Goal: Information Seeking & Learning: Check status

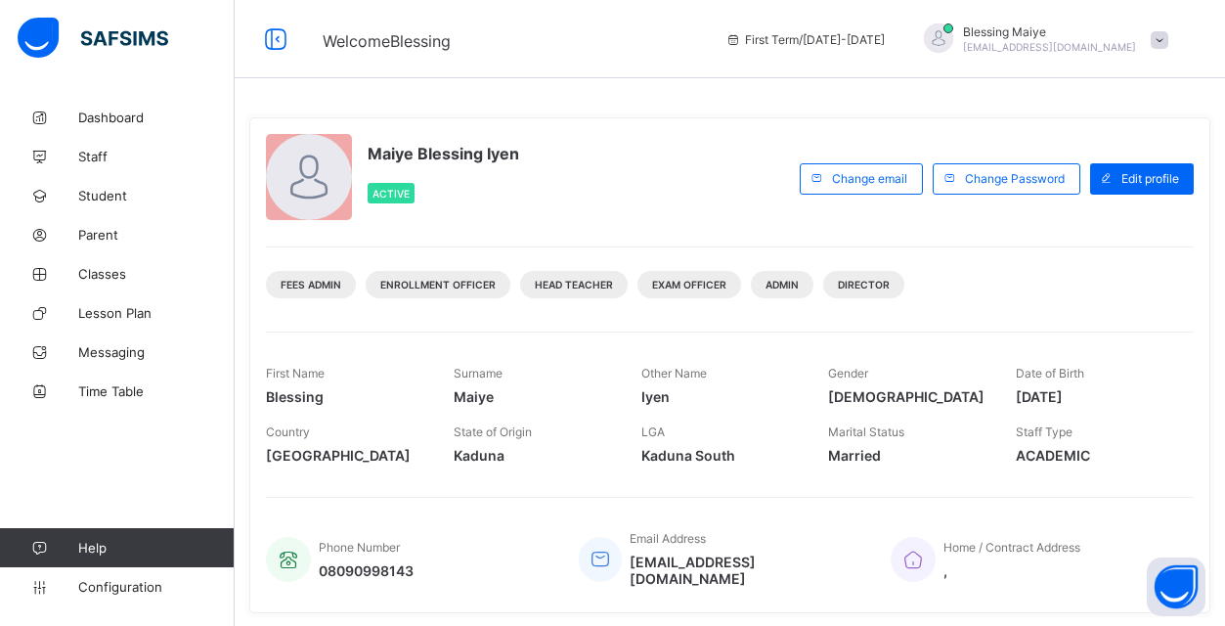
click at [442, 177] on div "Active" at bounding box center [444, 193] width 152 height 40
click at [1156, 36] on span at bounding box center [1160, 40] width 18 height 18
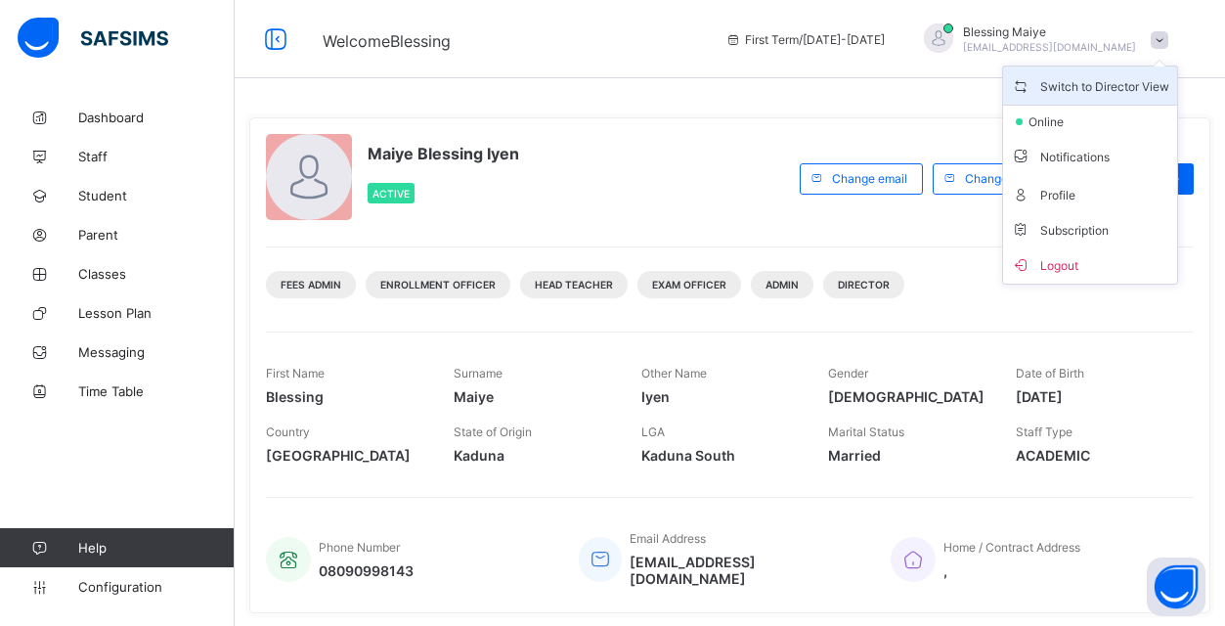
click at [1118, 85] on span "Switch to Director View" at bounding box center [1090, 85] width 158 height 22
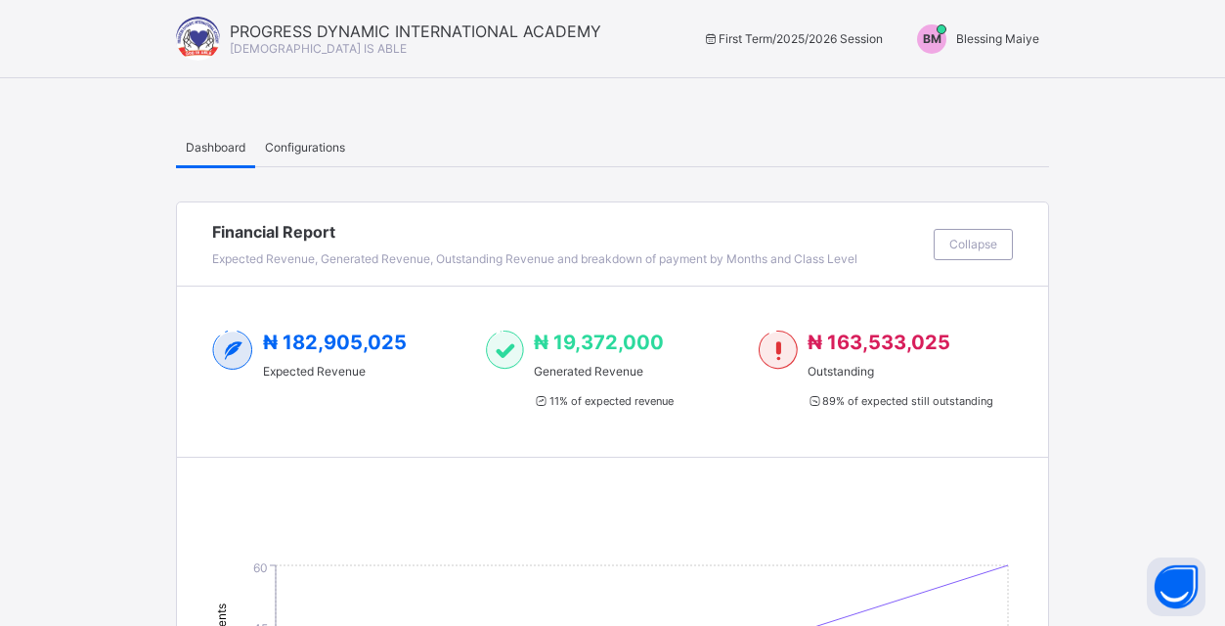
click at [969, 38] on span "Blessing Maiye" at bounding box center [997, 38] width 83 height 15
click at [954, 80] on span "Switch to Admin View" at bounding box center [966, 83] width 149 height 22
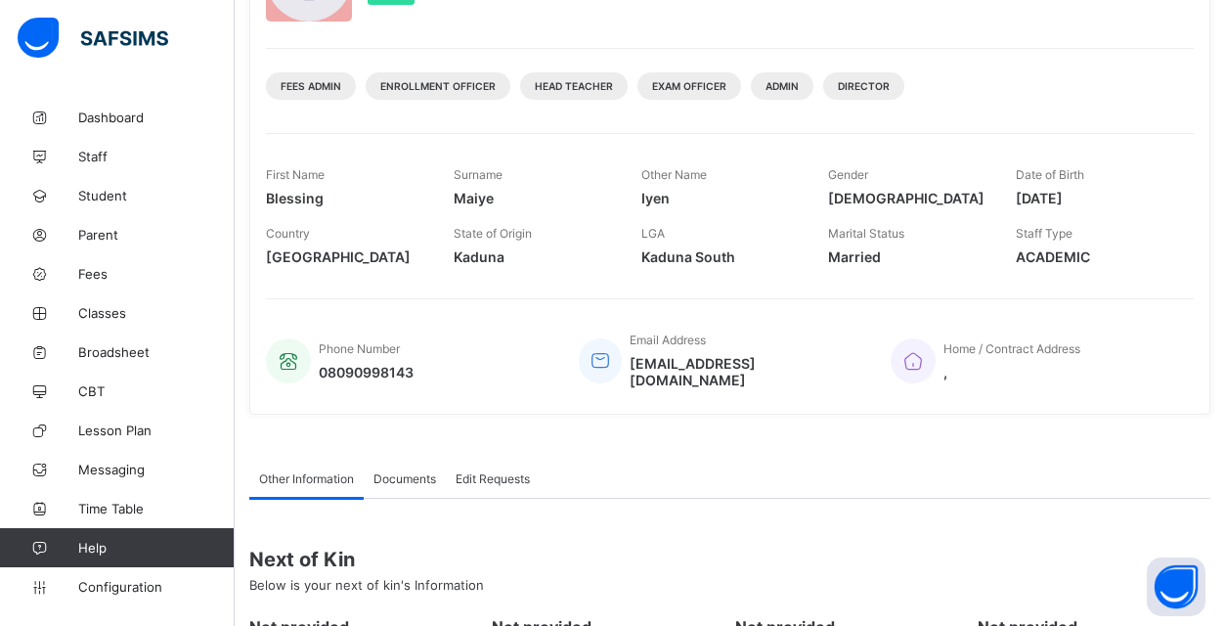
scroll to position [242, 0]
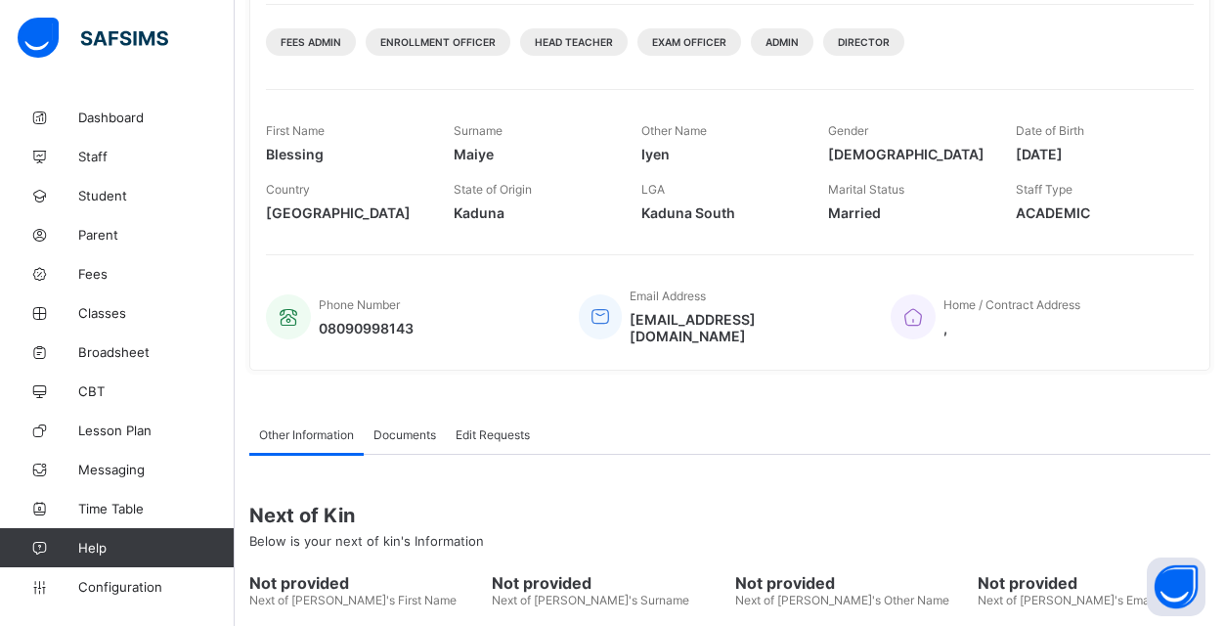
click at [745, 433] on div "Other Information Documents Edit Requests" at bounding box center [729, 434] width 961 height 40
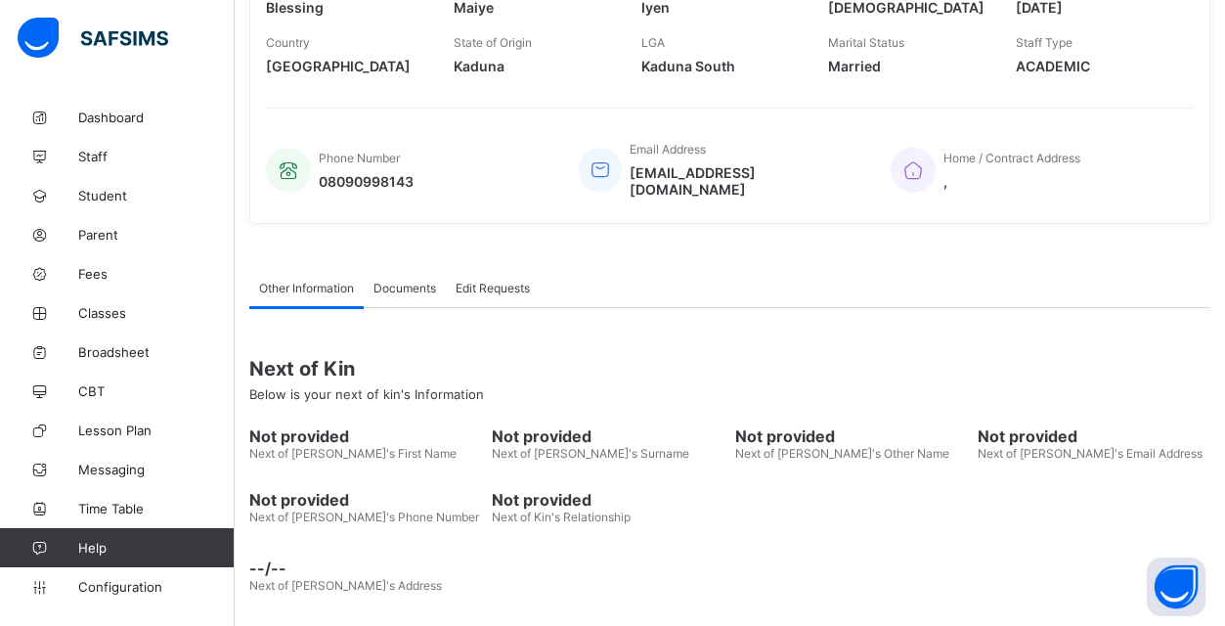
scroll to position [336, 0]
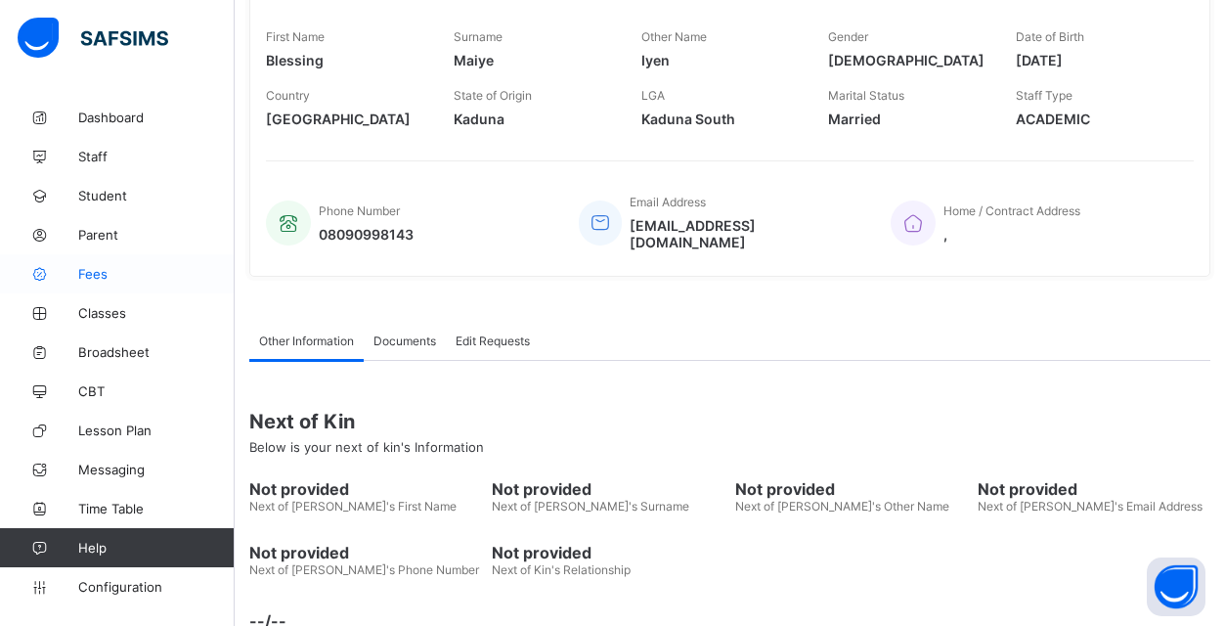
click at [105, 272] on span "Fees" at bounding box center [156, 274] width 156 height 16
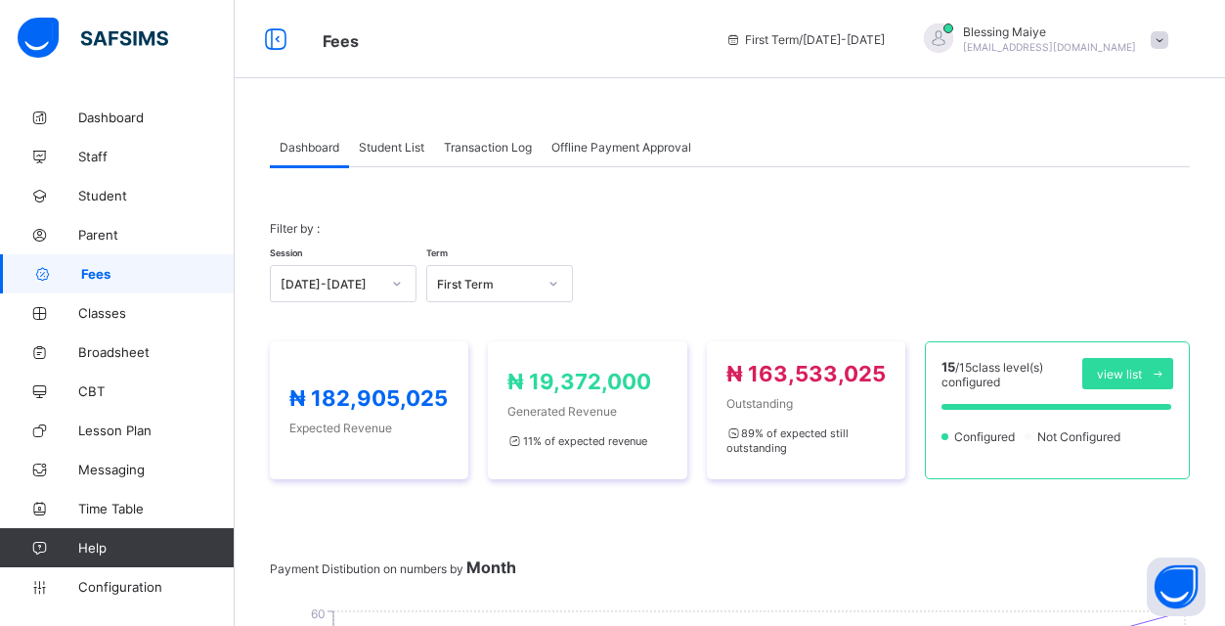
click at [385, 143] on span "Student List" at bounding box center [391, 147] width 65 height 15
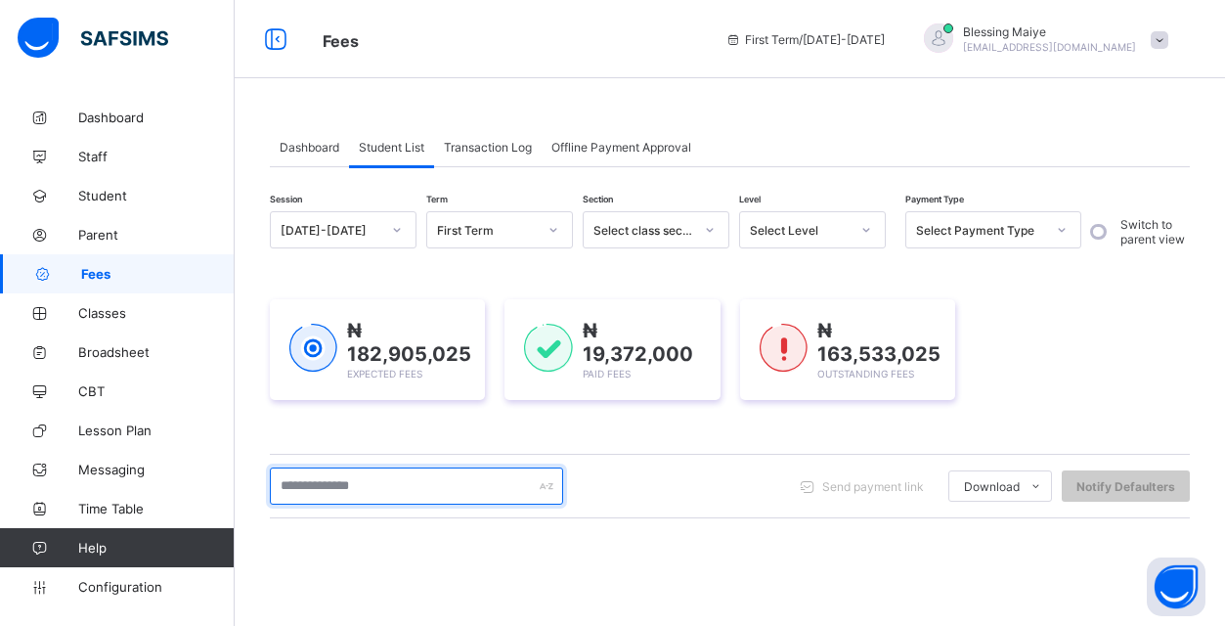
click at [420, 490] on input "text" at bounding box center [416, 485] width 293 height 37
click at [420, 490] on input "*" at bounding box center [416, 485] width 293 height 37
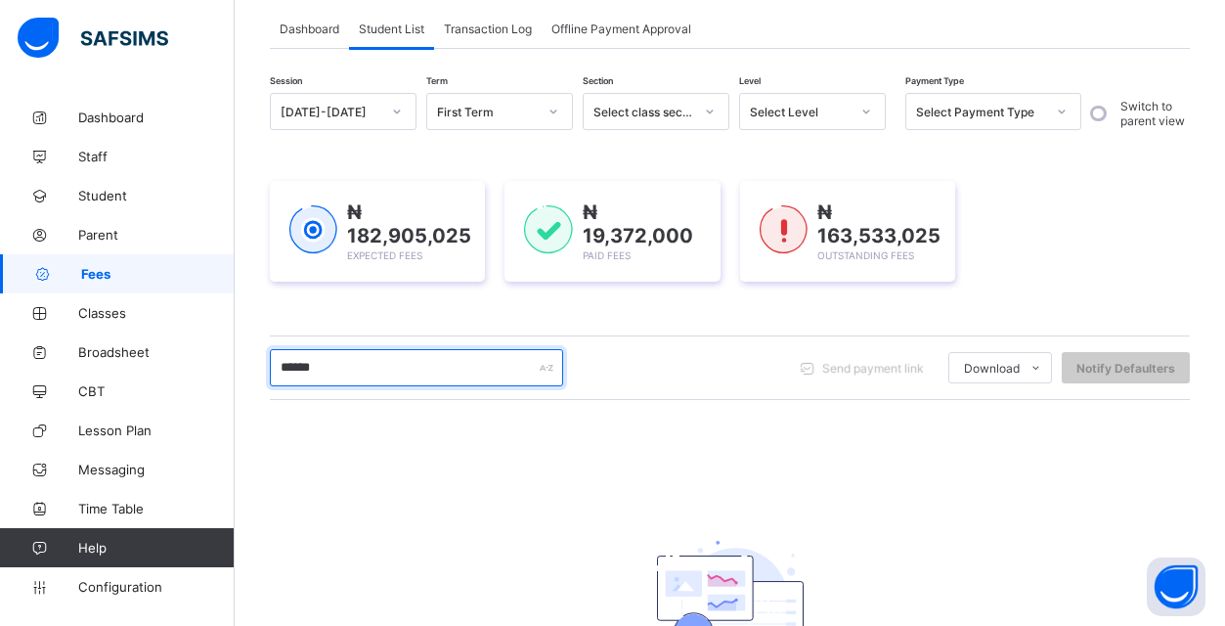
scroll to position [196, 0]
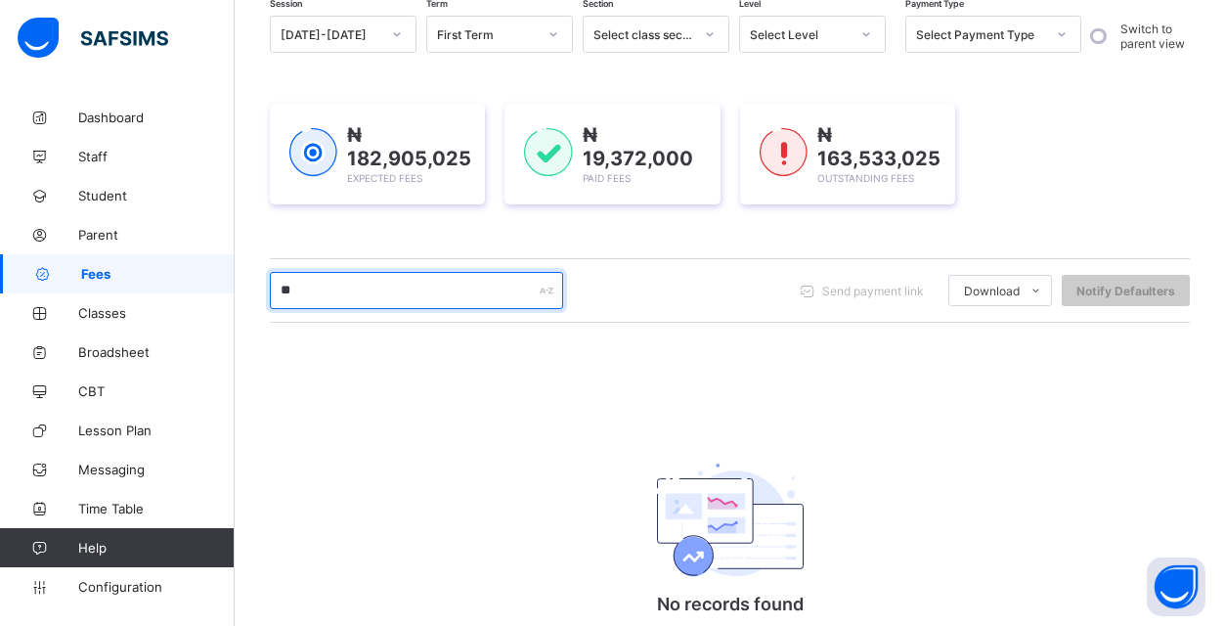
type input "*"
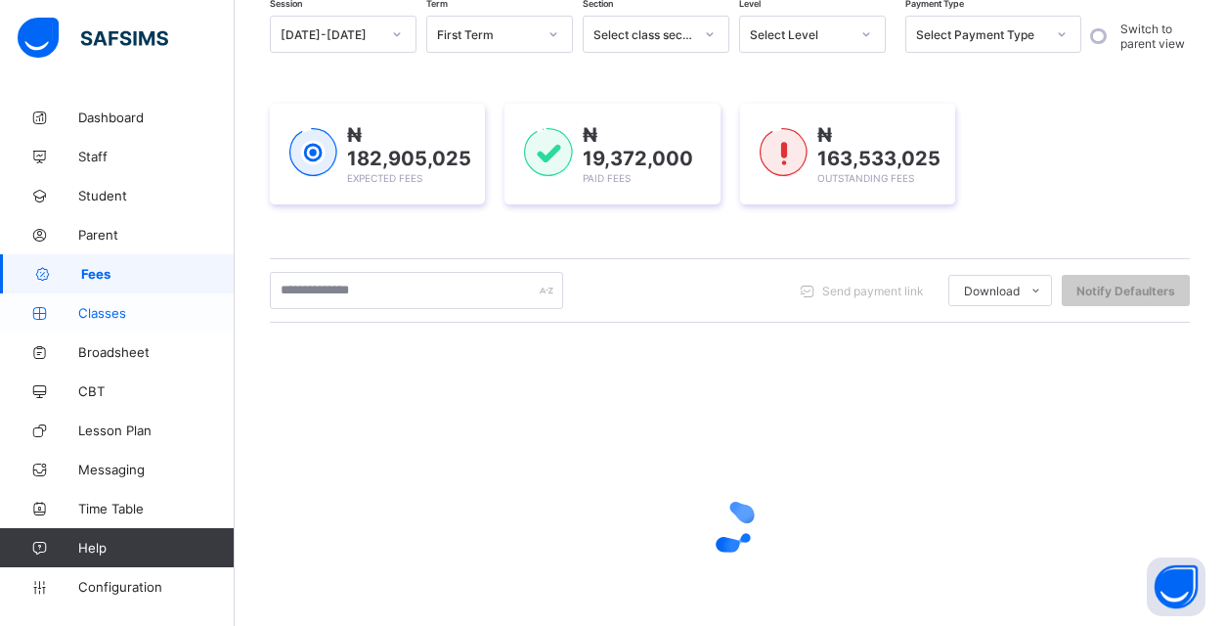
click at [98, 307] on span "Classes" at bounding box center [156, 313] width 156 height 16
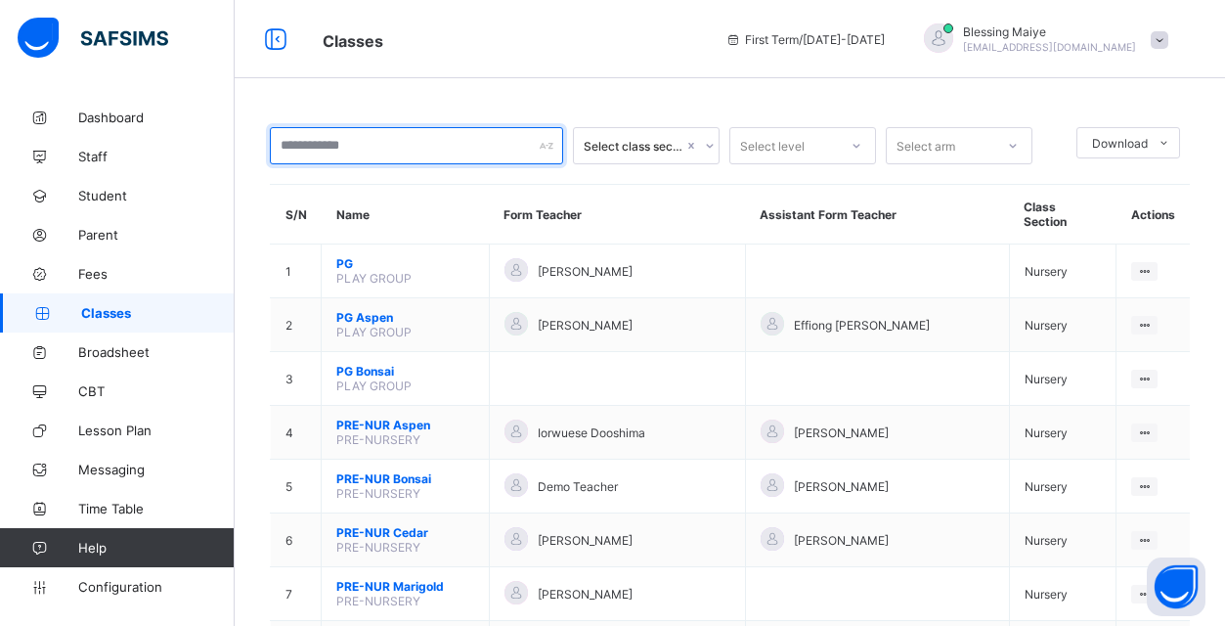
click at [545, 139] on input "text" at bounding box center [416, 145] width 293 height 37
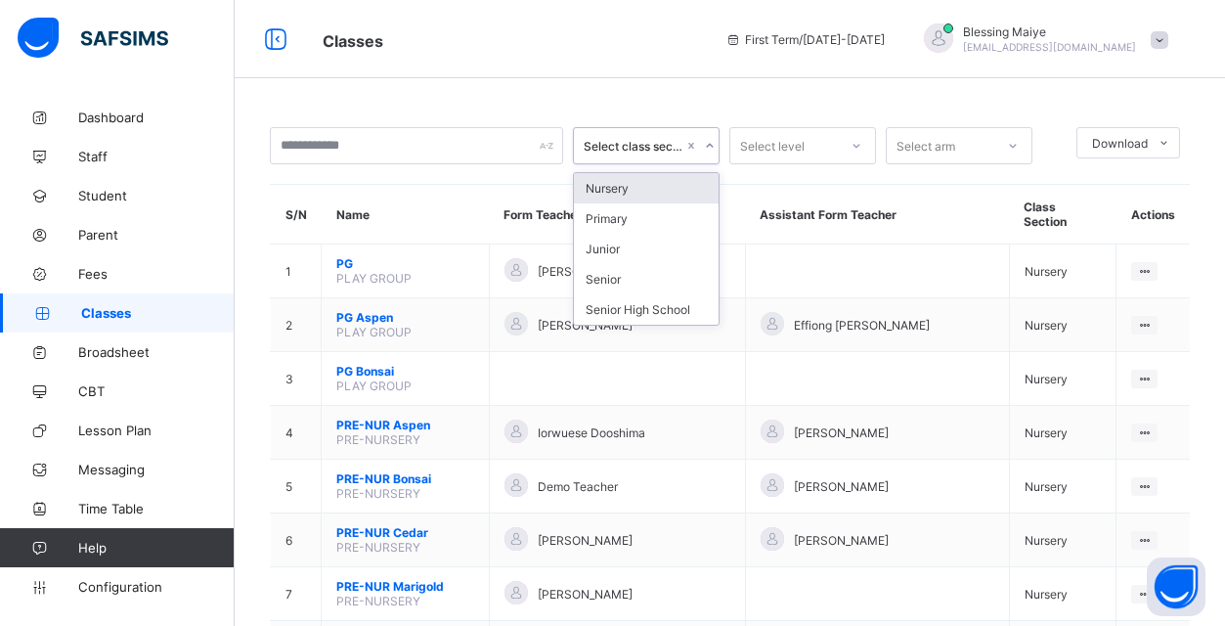
click at [704, 145] on icon at bounding box center [710, 146] width 12 height 20
click at [682, 246] on div "Junior" at bounding box center [646, 249] width 145 height 30
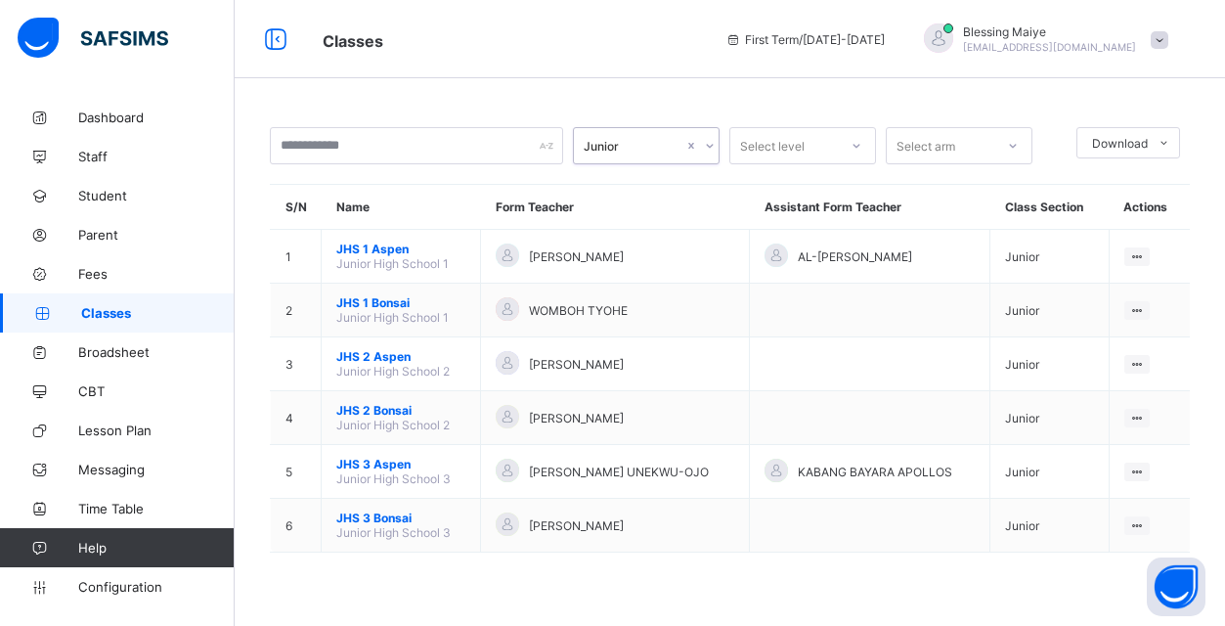
click at [859, 147] on icon at bounding box center [856, 146] width 12 height 20
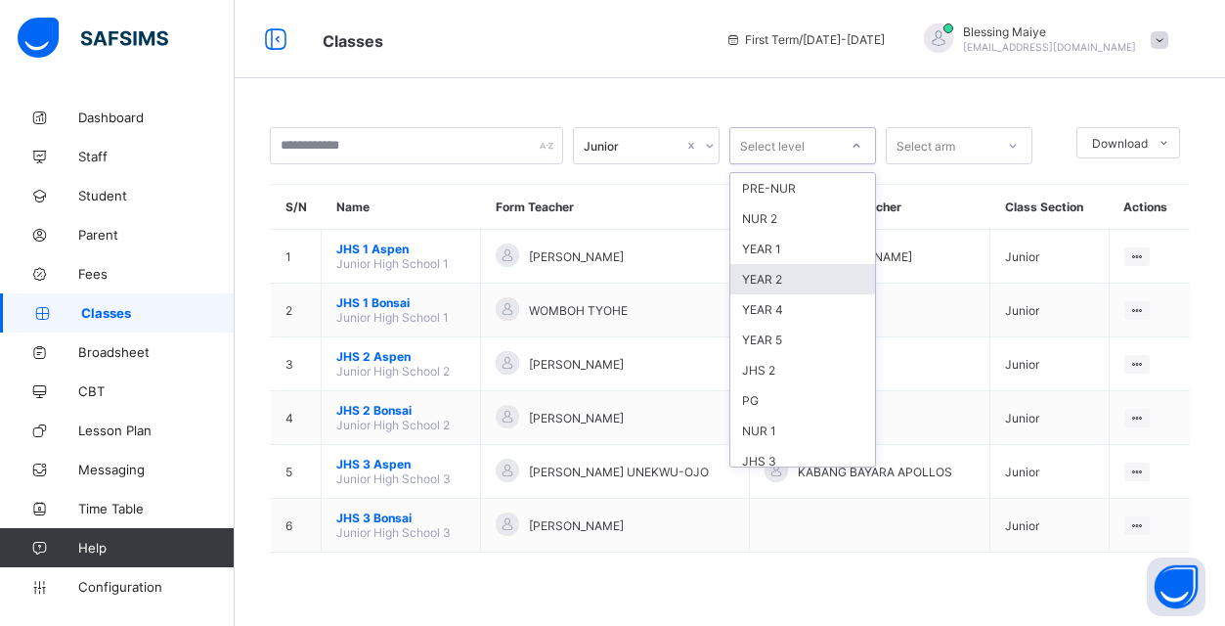
click at [827, 282] on div "YEAR 2" at bounding box center [802, 279] width 145 height 30
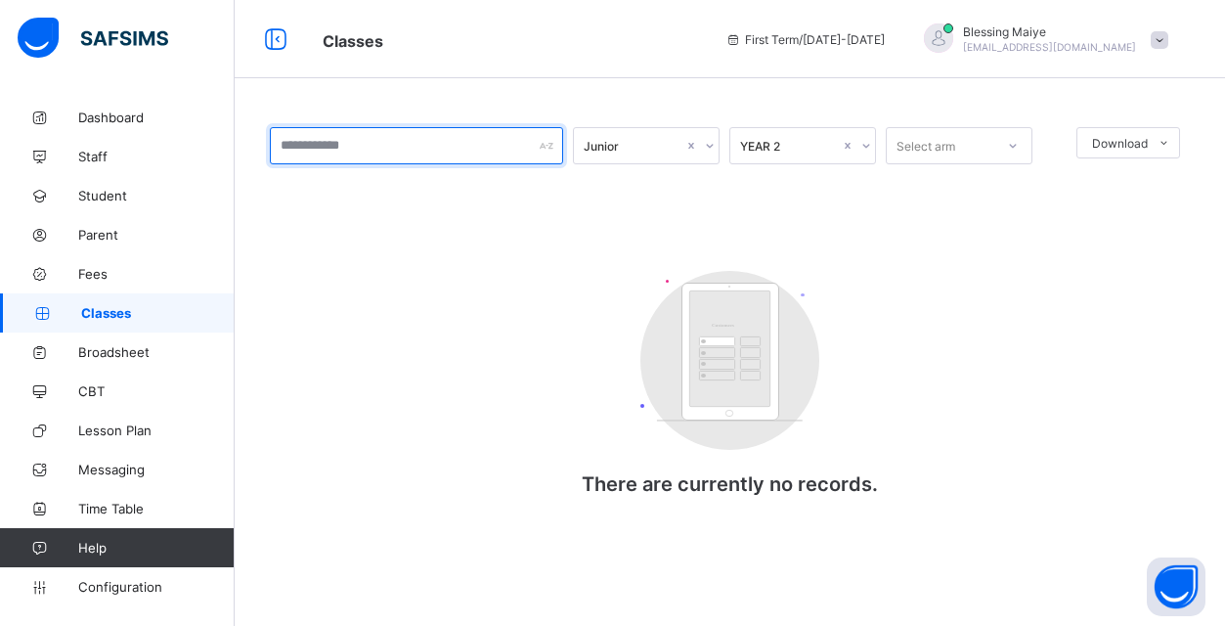
click at [520, 135] on input "text" at bounding box center [416, 145] width 293 height 37
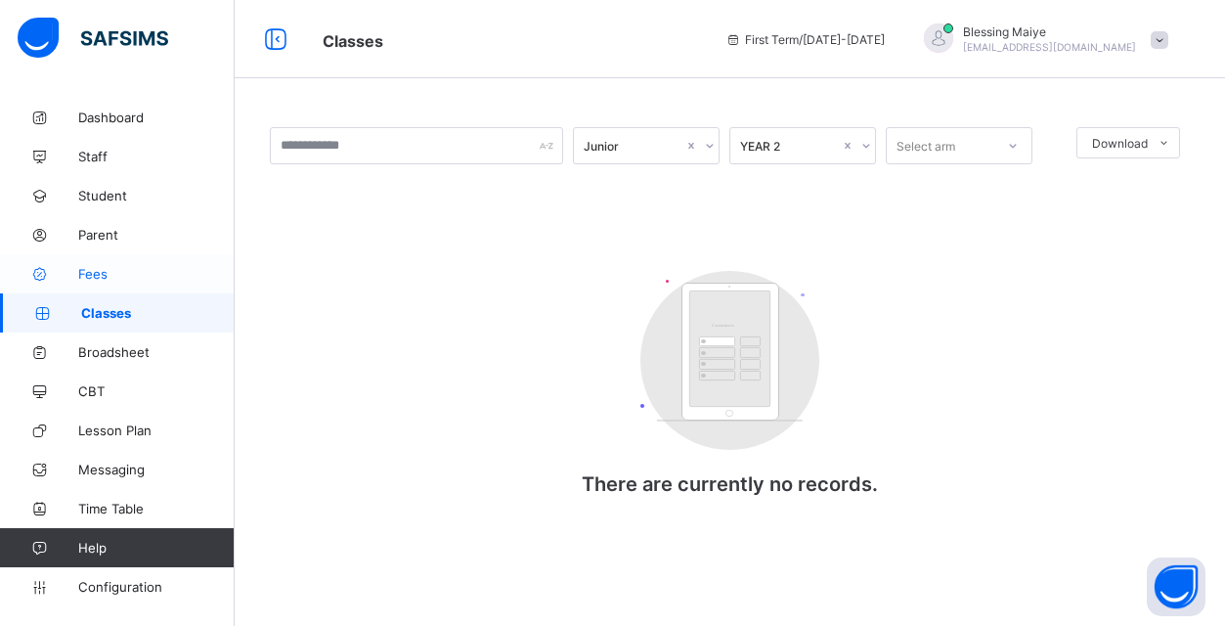
click at [97, 279] on span "Fees" at bounding box center [156, 274] width 156 height 16
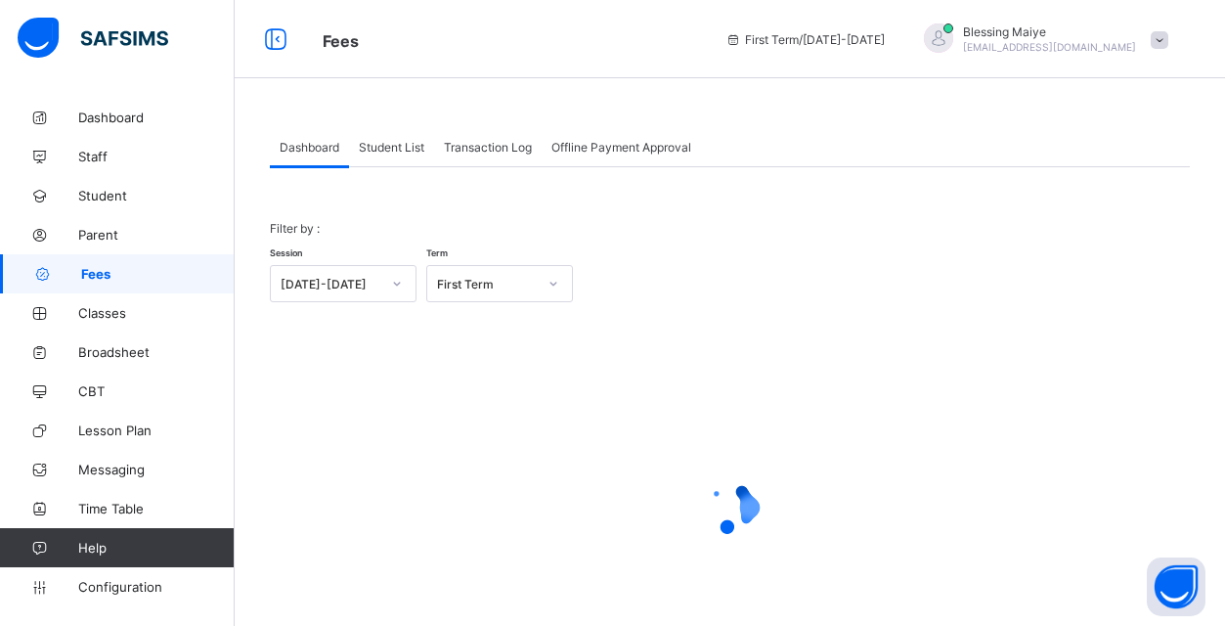
click at [375, 148] on span "Student List" at bounding box center [391, 147] width 65 height 15
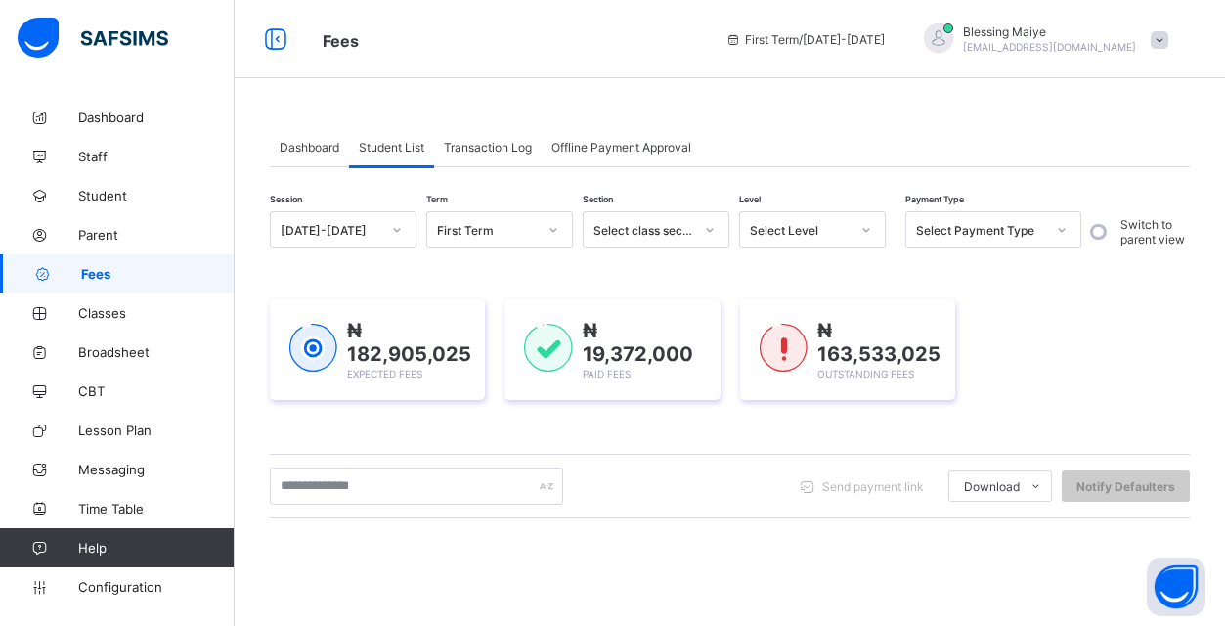
click at [485, 148] on span "Transaction Log" at bounding box center [488, 147] width 88 height 15
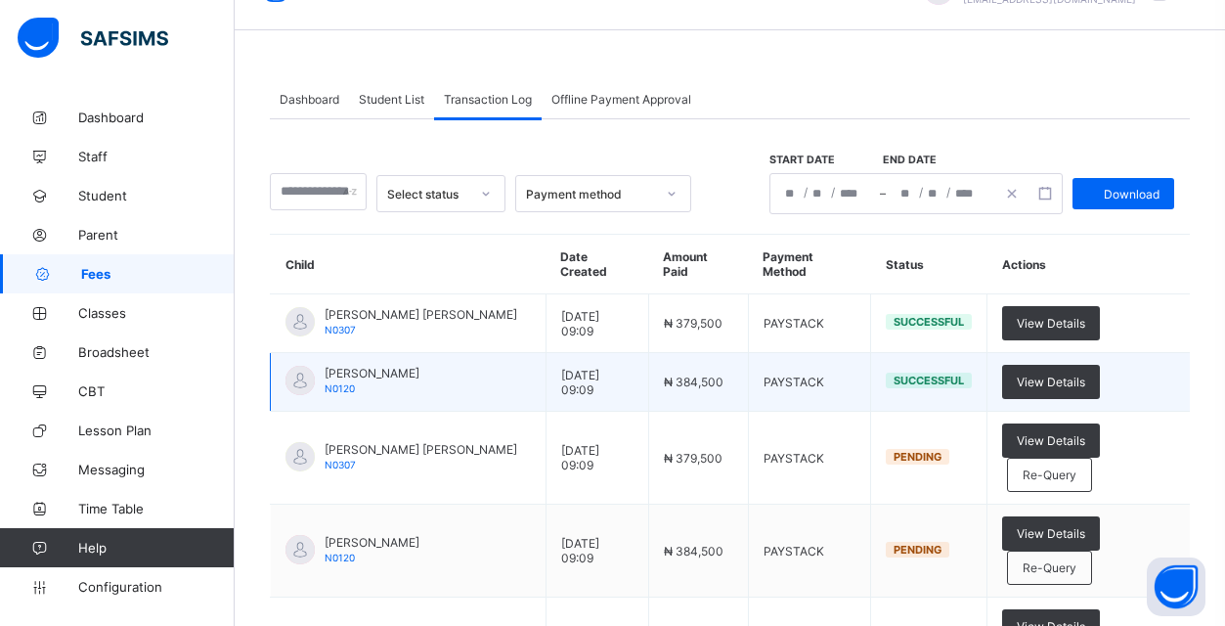
scroll to position [71, 0]
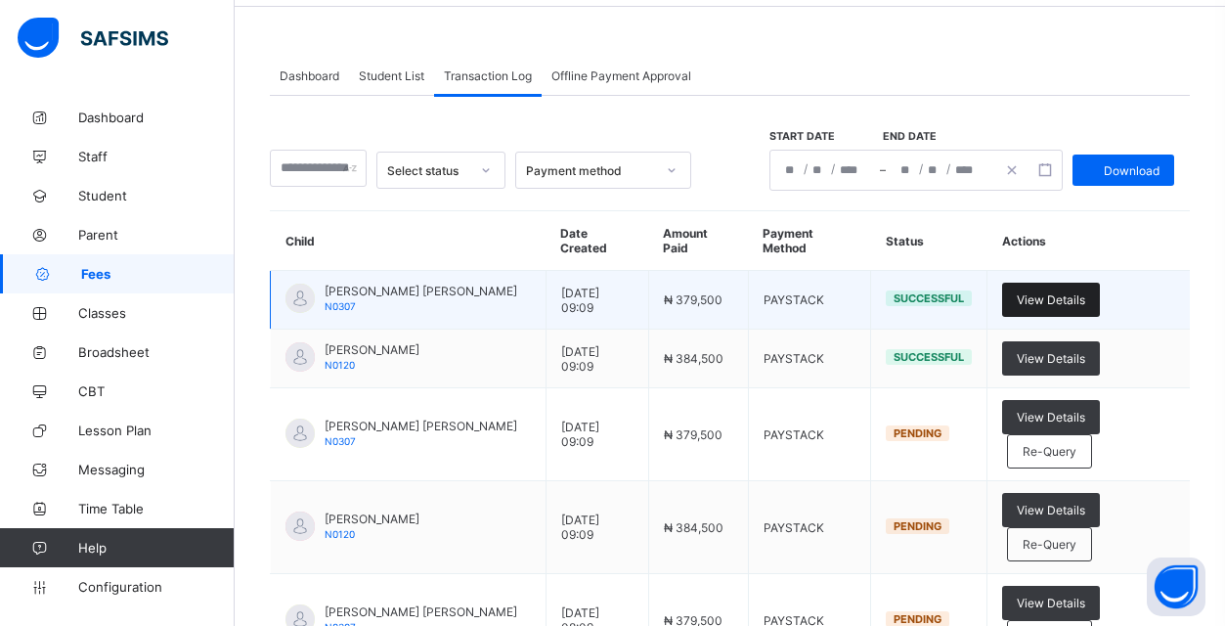
click at [1052, 309] on div "View Details" at bounding box center [1051, 300] width 98 height 34
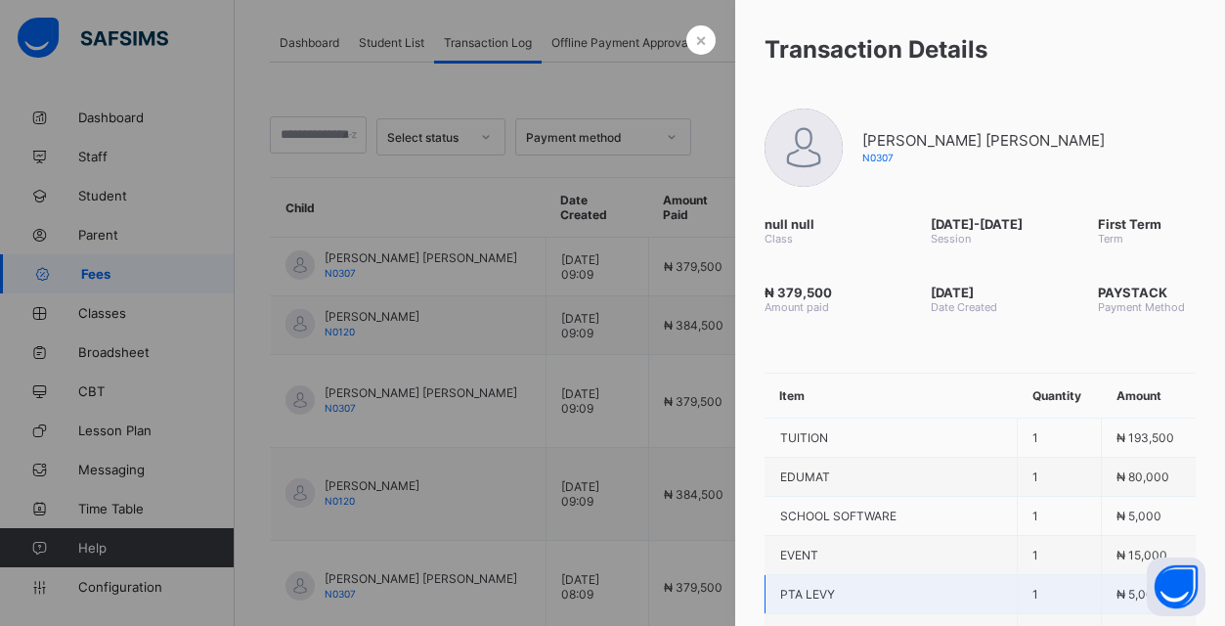
scroll to position [86, 0]
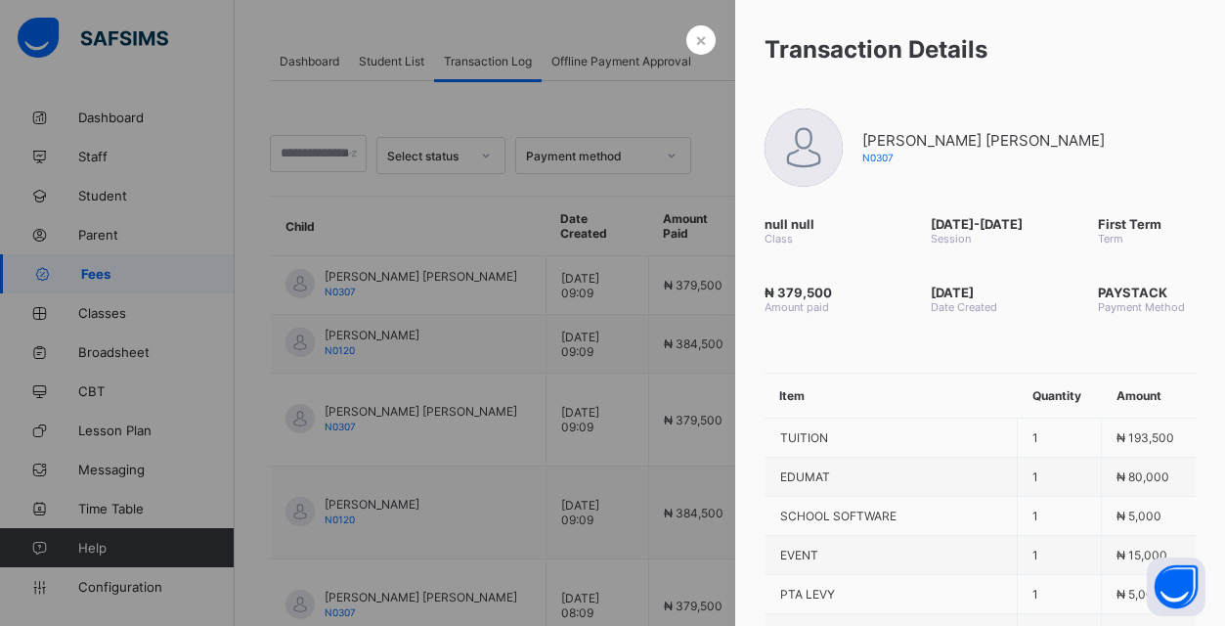
click at [645, 418] on div at bounding box center [612, 313] width 1225 height 626
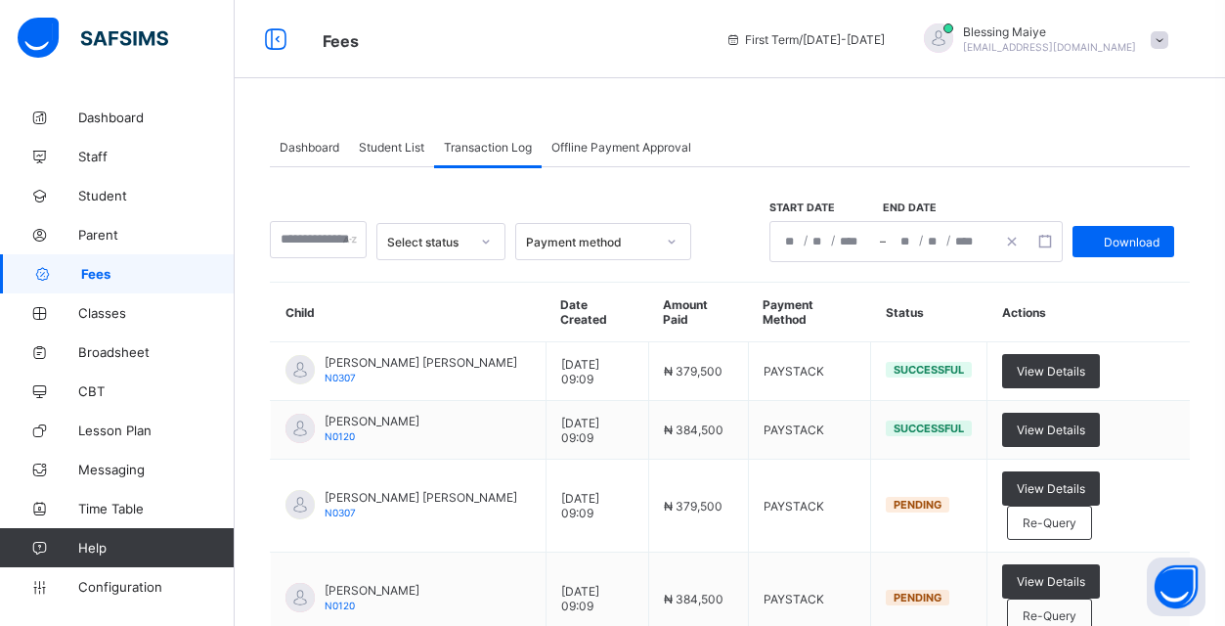
scroll to position [0, 0]
click at [388, 149] on span "Student List" at bounding box center [391, 147] width 65 height 15
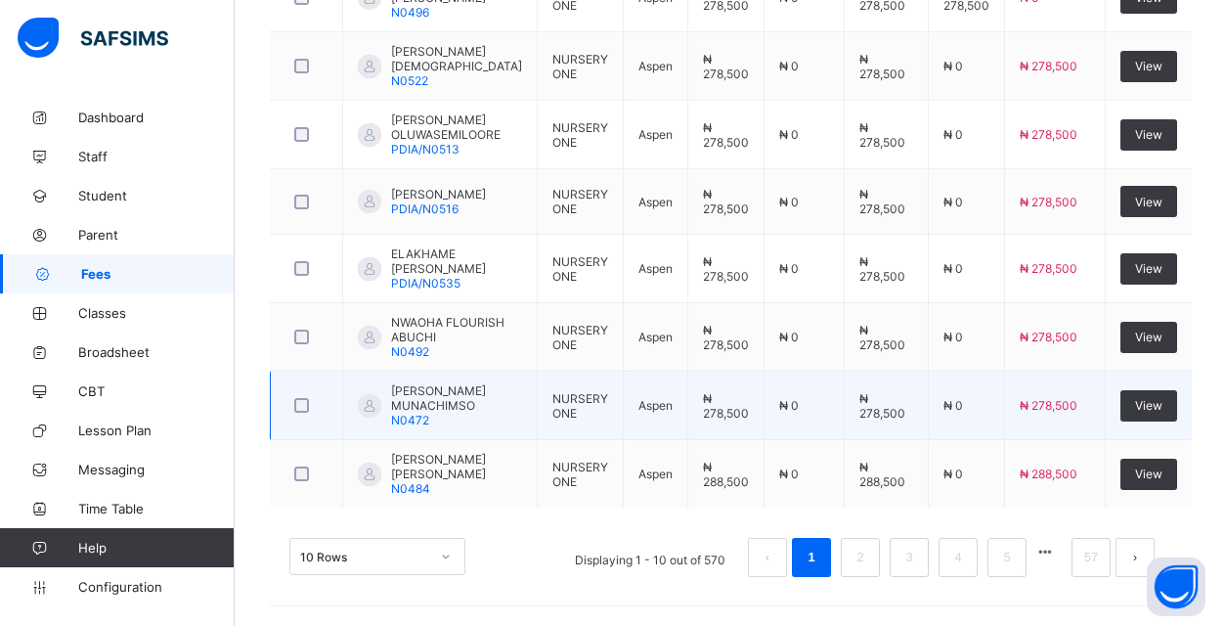
scroll to position [815, 0]
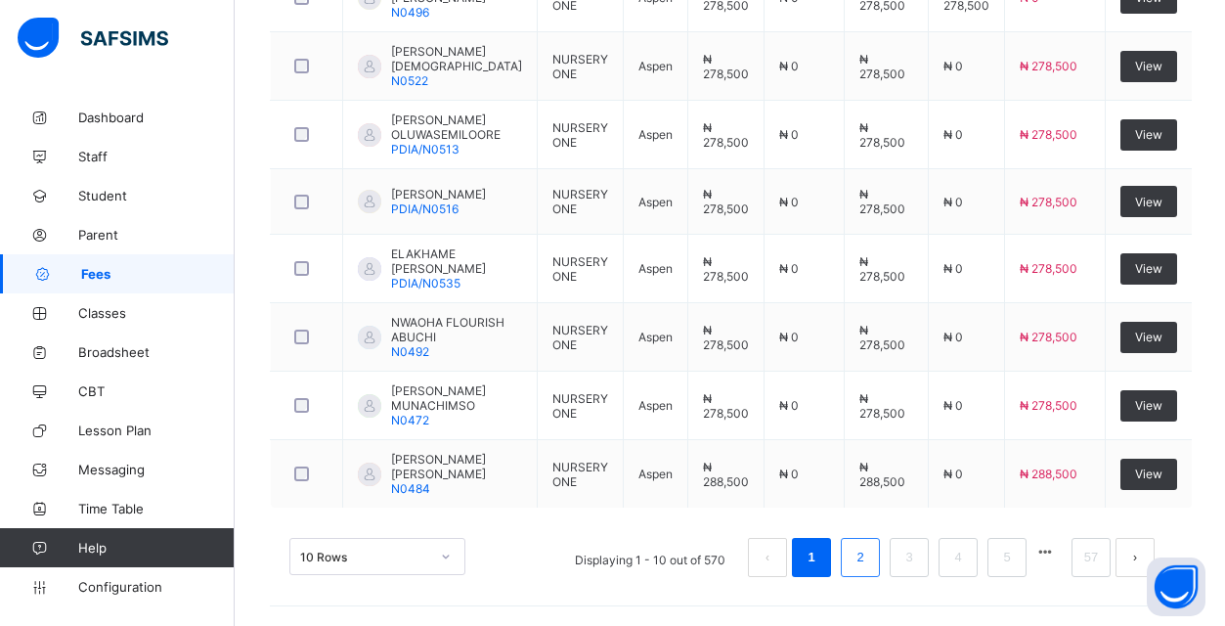
click at [868, 556] on link "2" at bounding box center [859, 556] width 19 height 25
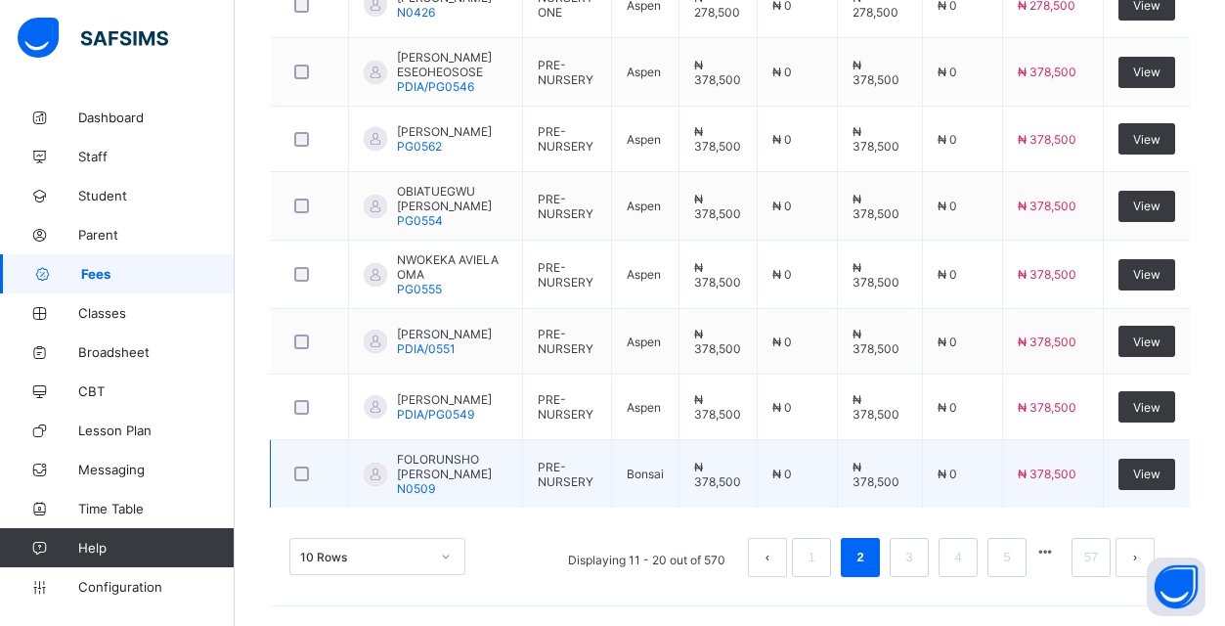
scroll to position [859, 0]
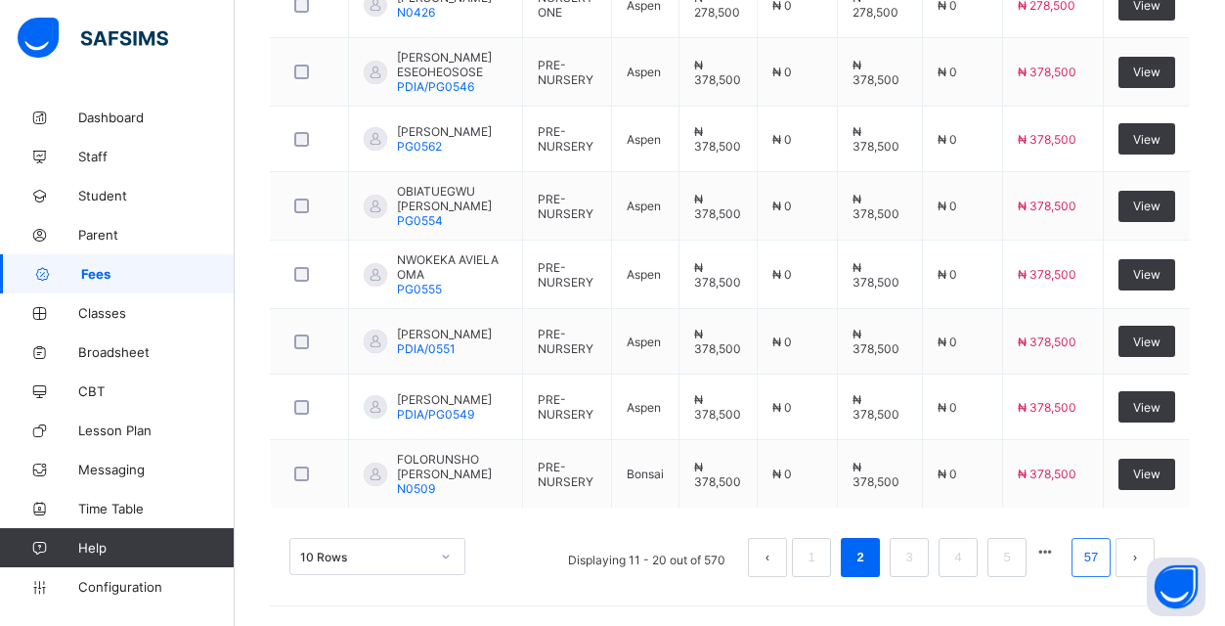
click at [1095, 564] on link "57" at bounding box center [1090, 556] width 25 height 25
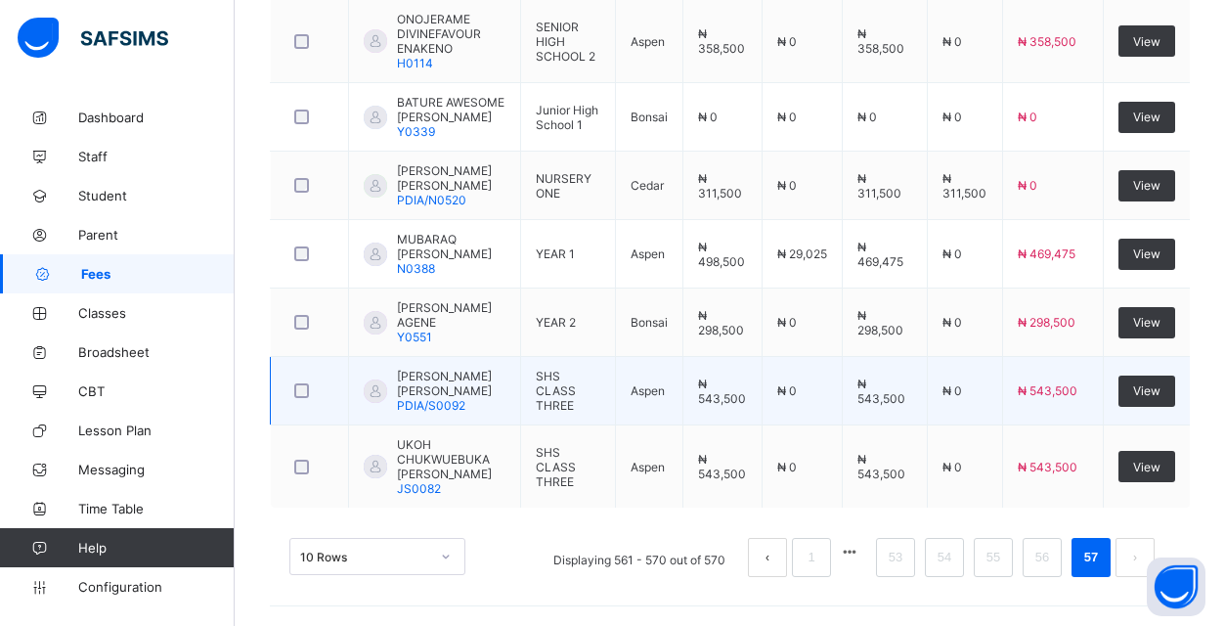
scroll to position [933, 0]
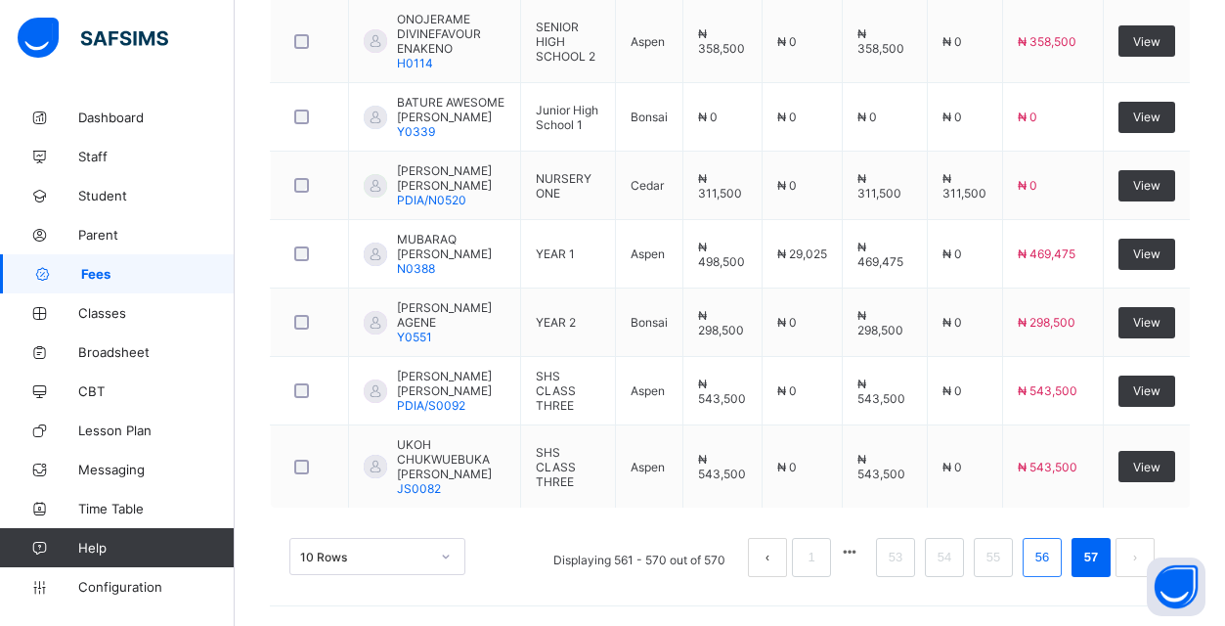
click at [1040, 564] on link "56" at bounding box center [1041, 556] width 25 height 25
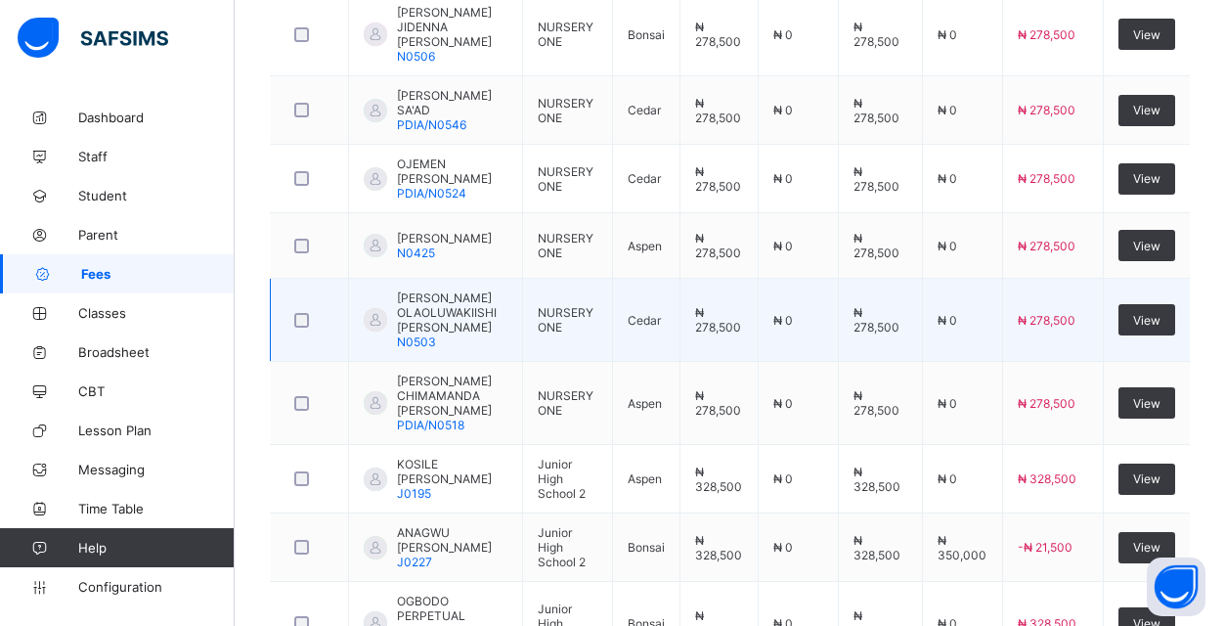
scroll to position [618, 0]
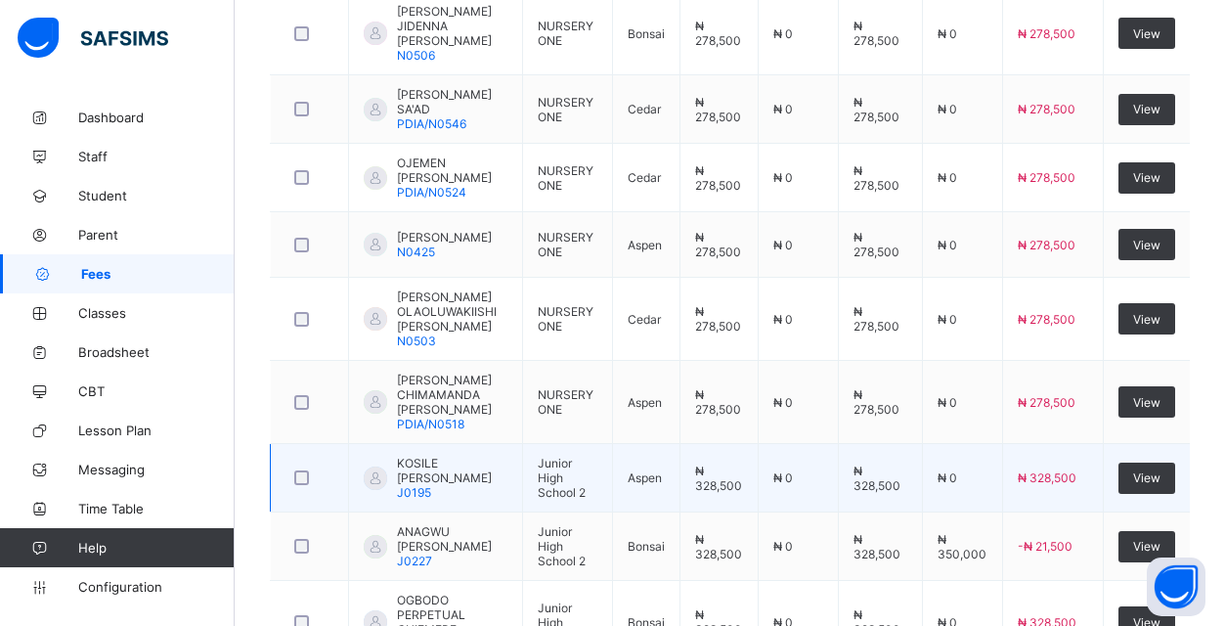
click at [466, 485] on span "KOSILE [PERSON_NAME]" at bounding box center [452, 470] width 110 height 29
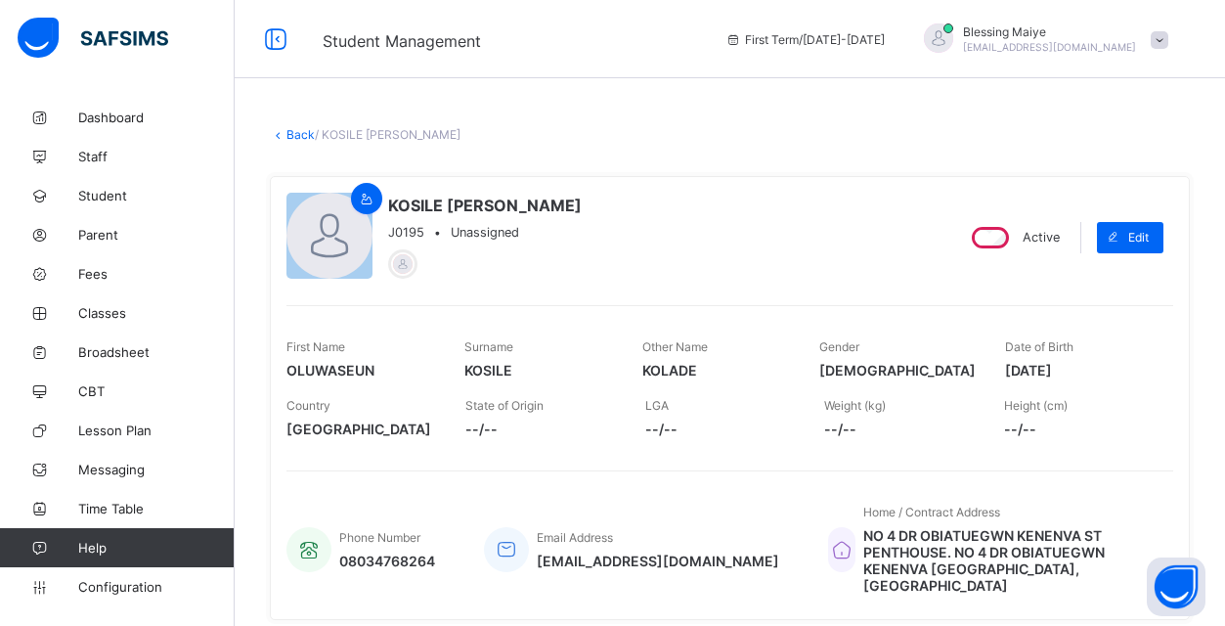
click at [281, 136] on icon at bounding box center [278, 134] width 17 height 15
click at [292, 136] on link "Back" at bounding box center [300, 134] width 28 height 15
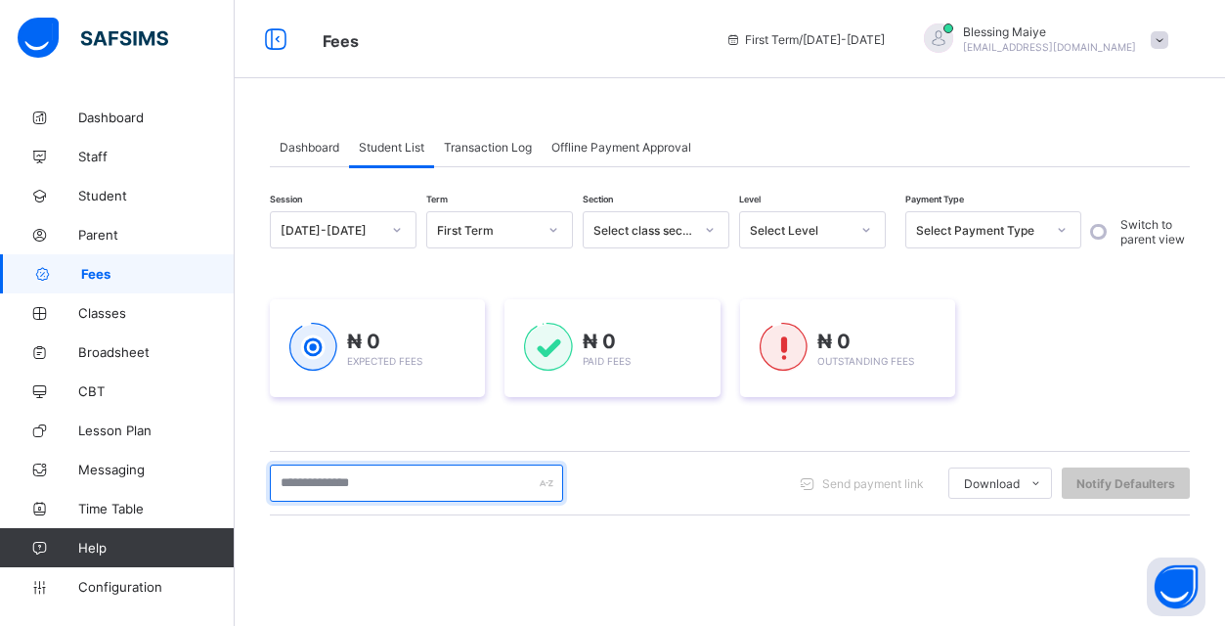
click at [362, 480] on input "text" at bounding box center [416, 482] width 293 height 37
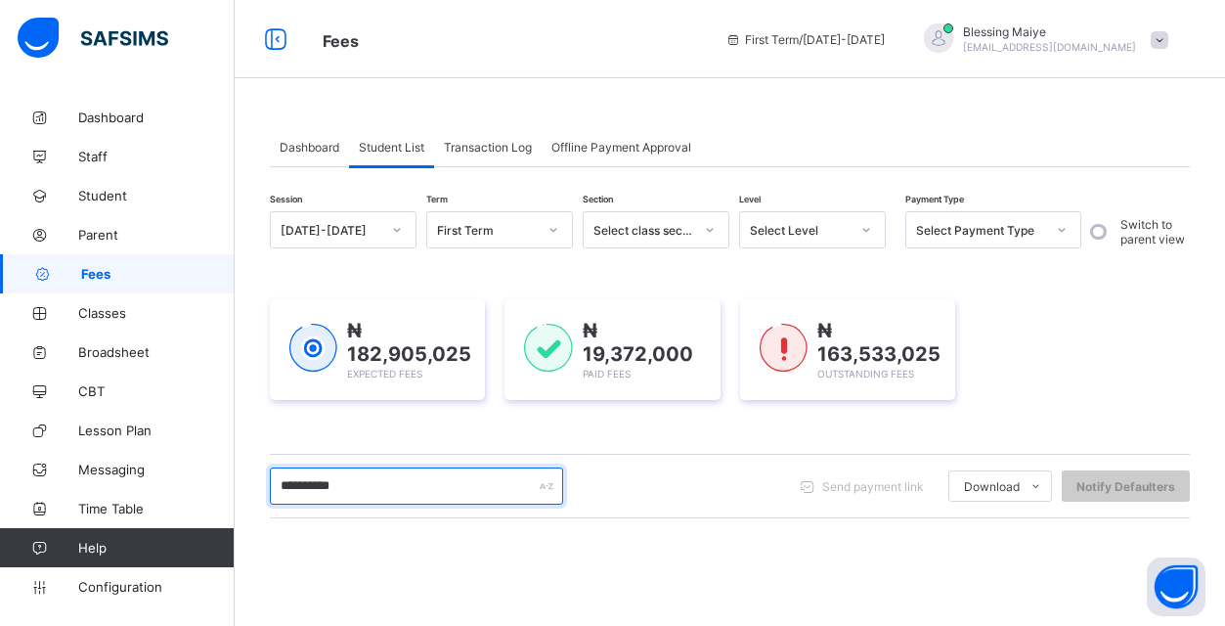
type input "**********"
